Goal: Information Seeking & Learning: Learn about a topic

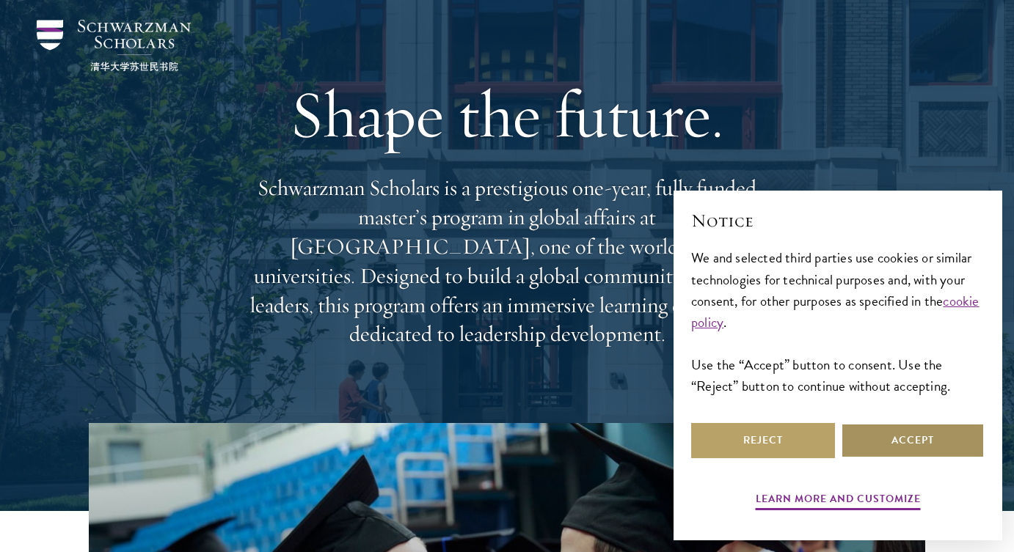
click at [905, 448] on button "Accept" at bounding box center [913, 440] width 144 height 35
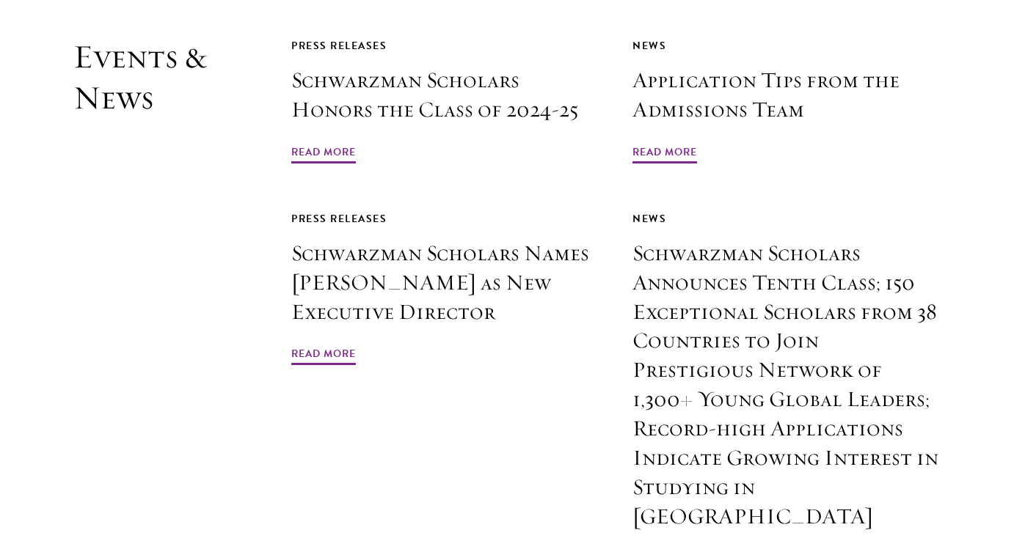
scroll to position [3472, 0]
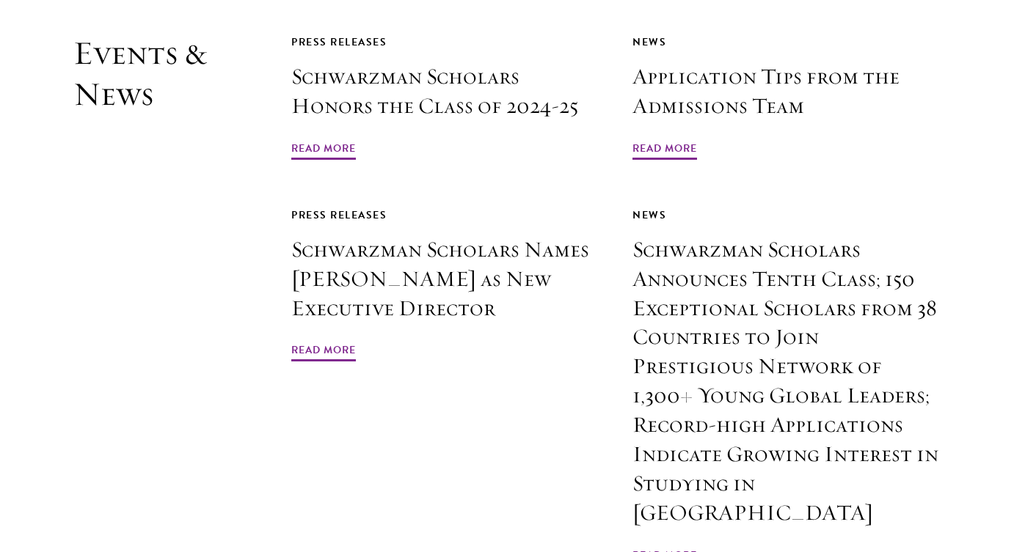
click at [419, 131] on div "Press Releases Schwarzman Scholars Honors the Class of 2024-25 Read More News A…" at bounding box center [615, 301] width 649 height 536
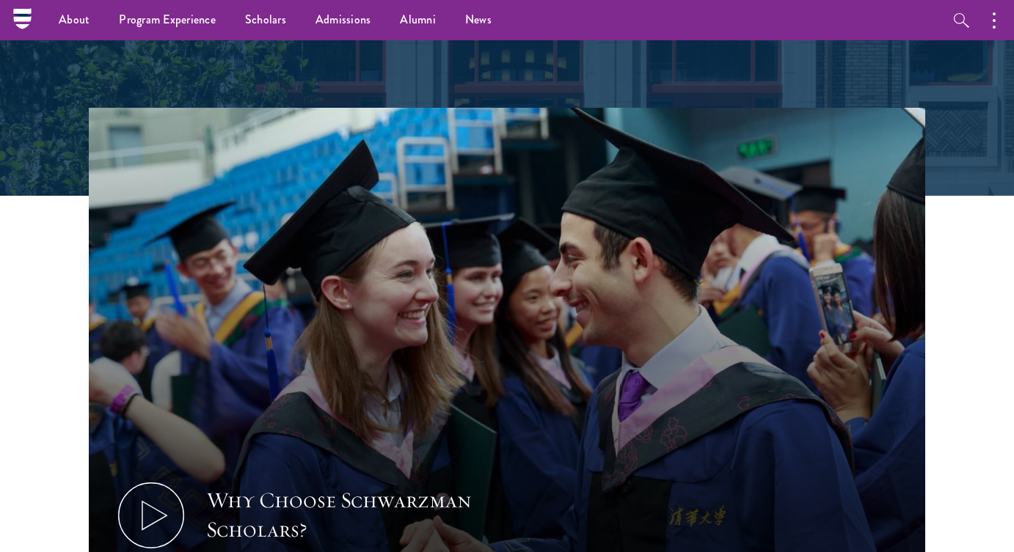
scroll to position [0, 0]
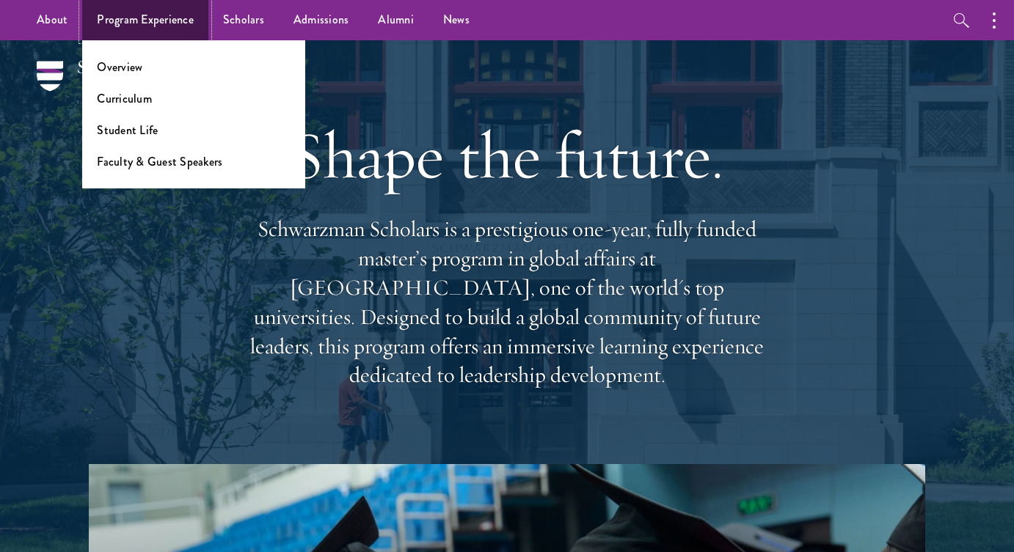
click at [166, 13] on link "Program Experience" at bounding box center [145, 20] width 126 height 40
click at [127, 127] on link "Student Life" at bounding box center [127, 130] width 61 height 17
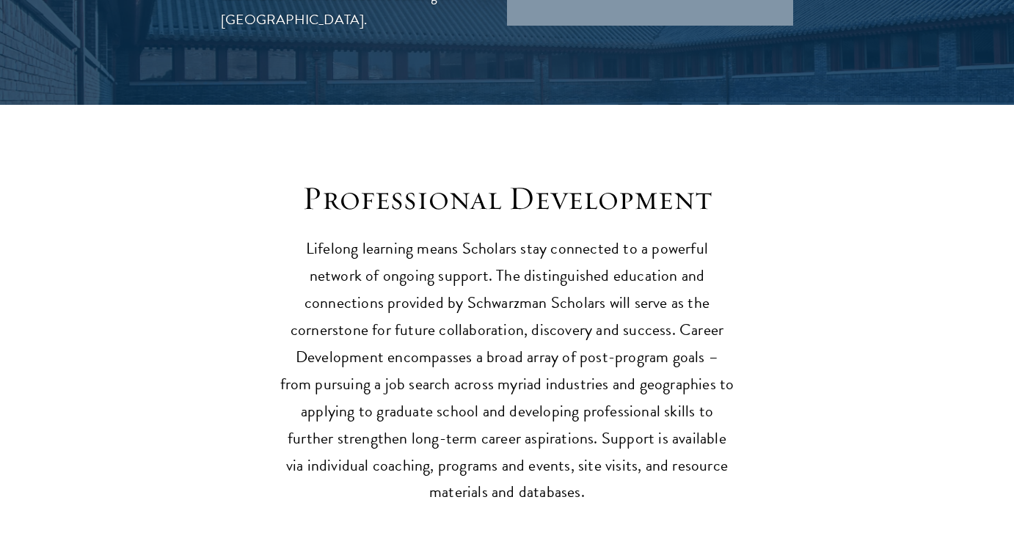
scroll to position [1937, 0]
